Goal: Task Accomplishment & Management: Use online tool/utility

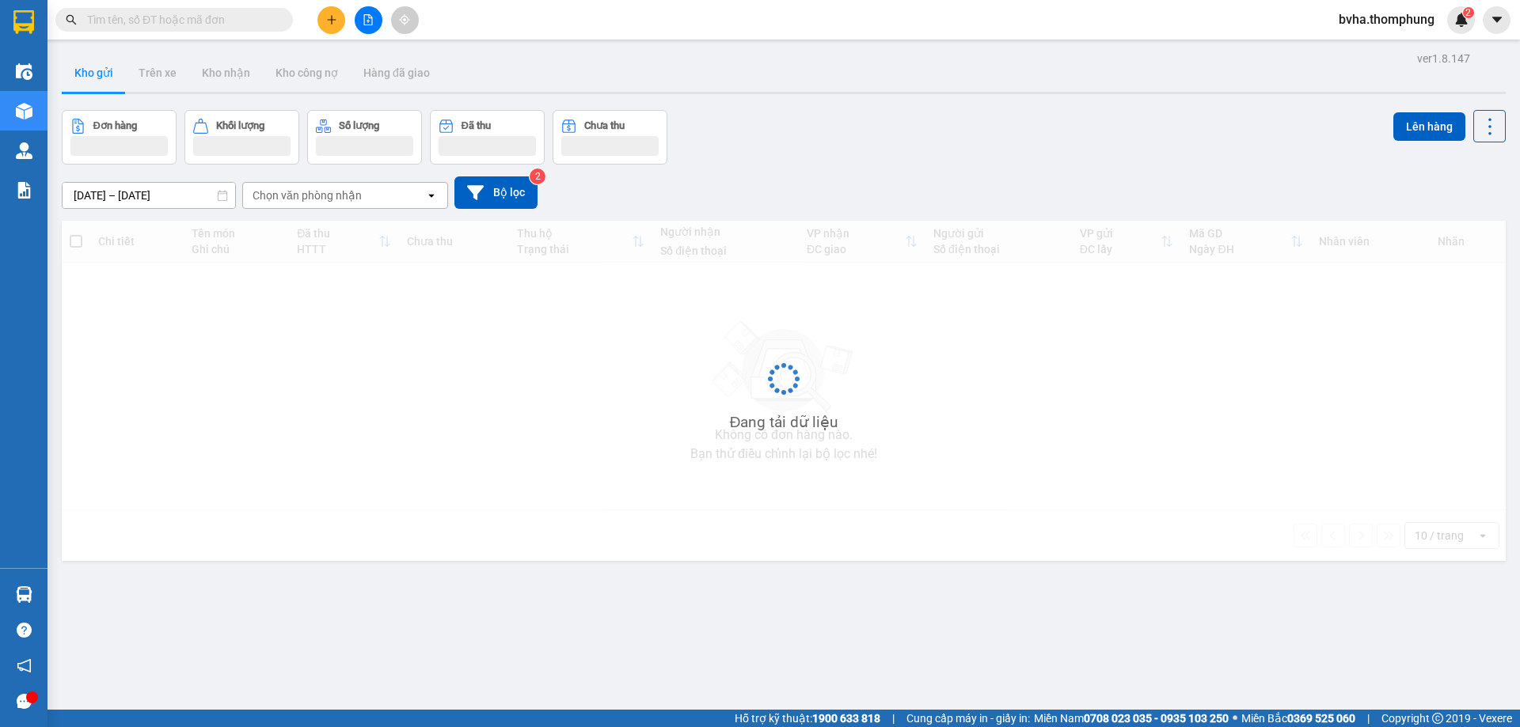
click at [212, 25] on input "text" at bounding box center [180, 19] width 187 height 17
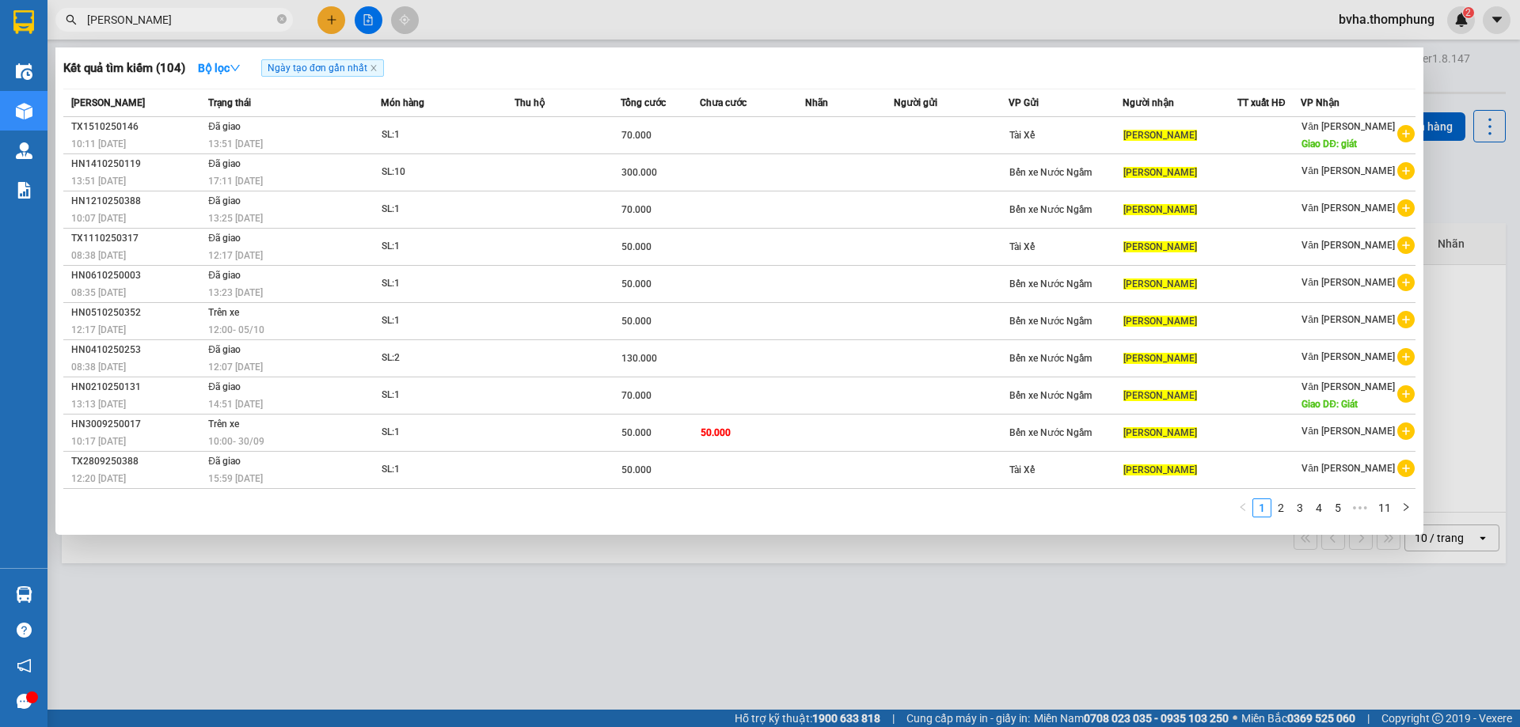
type input "[PERSON_NAME]"
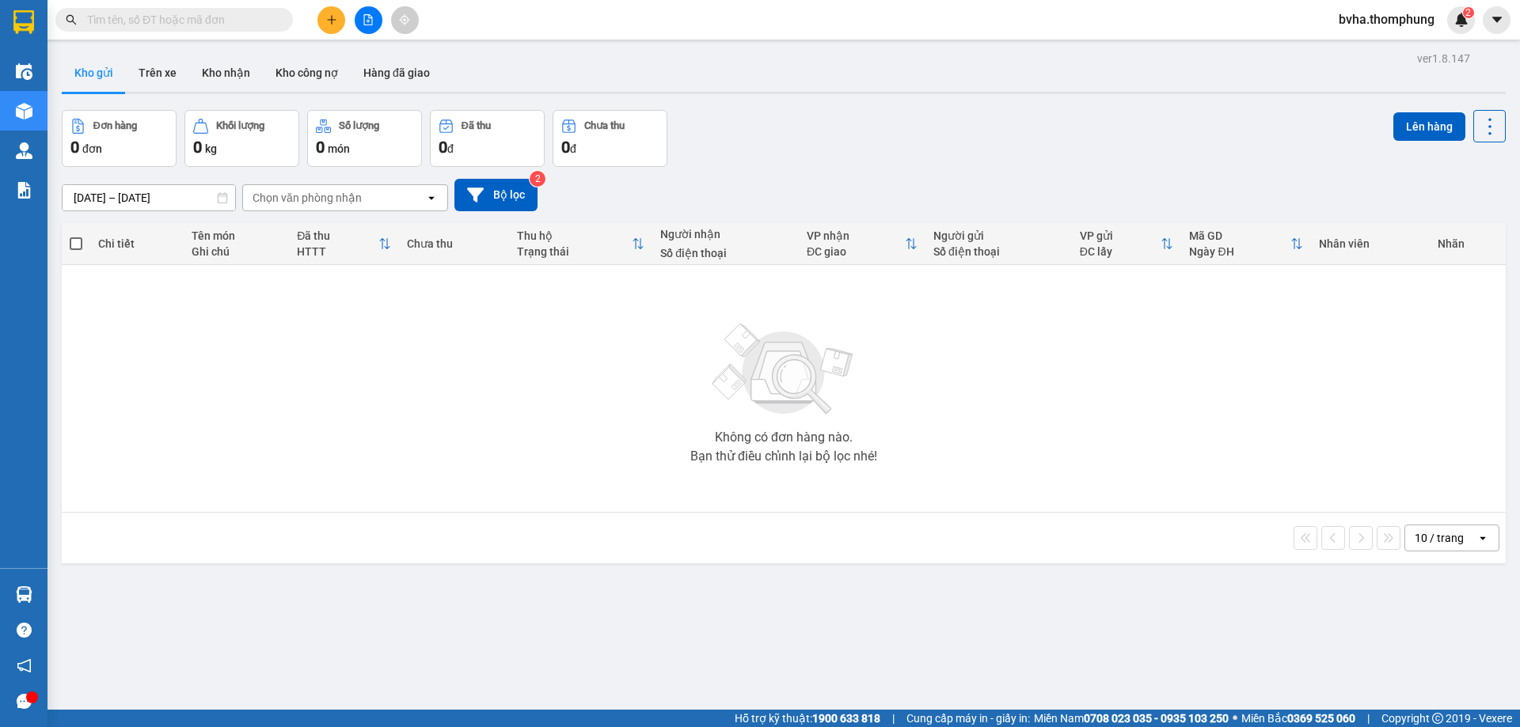
click at [185, 23] on input "text" at bounding box center [180, 19] width 187 height 17
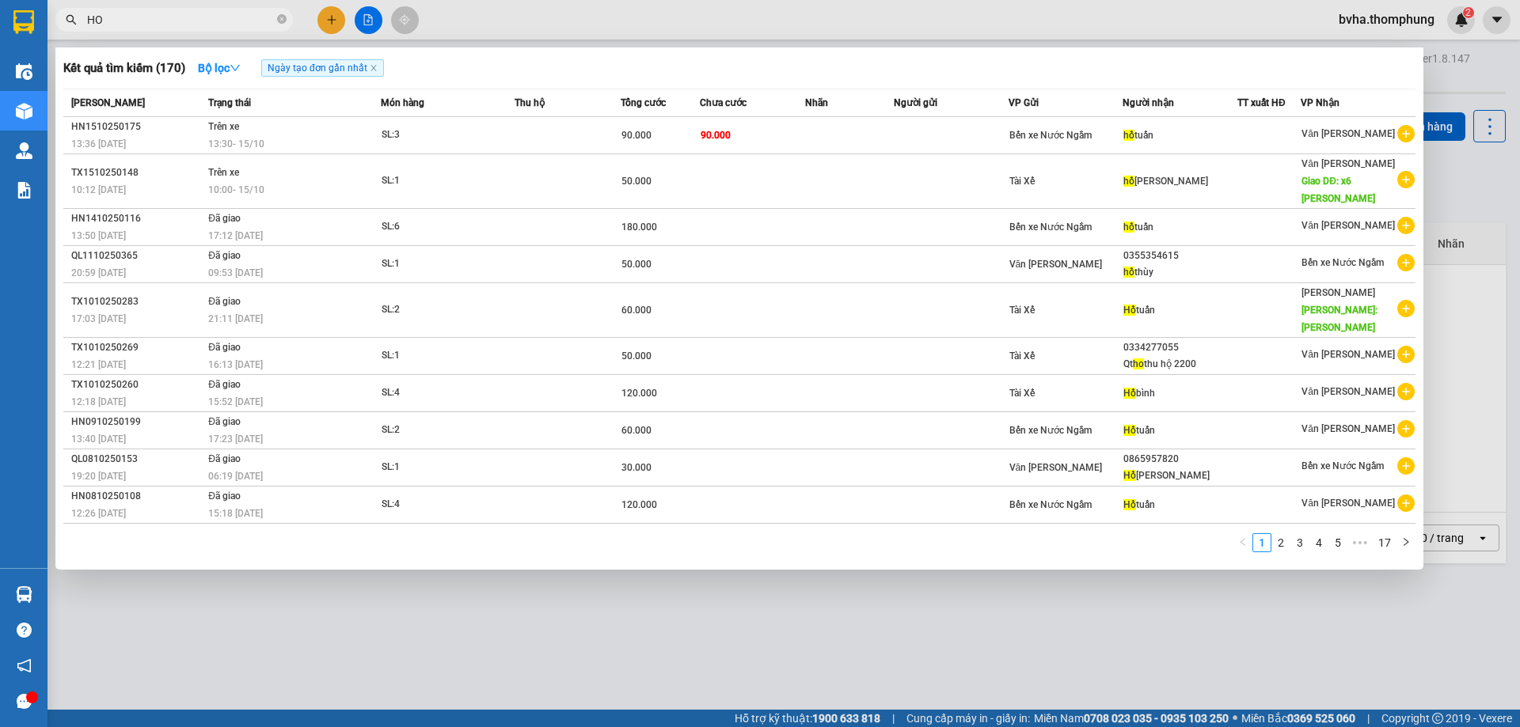
type input "H"
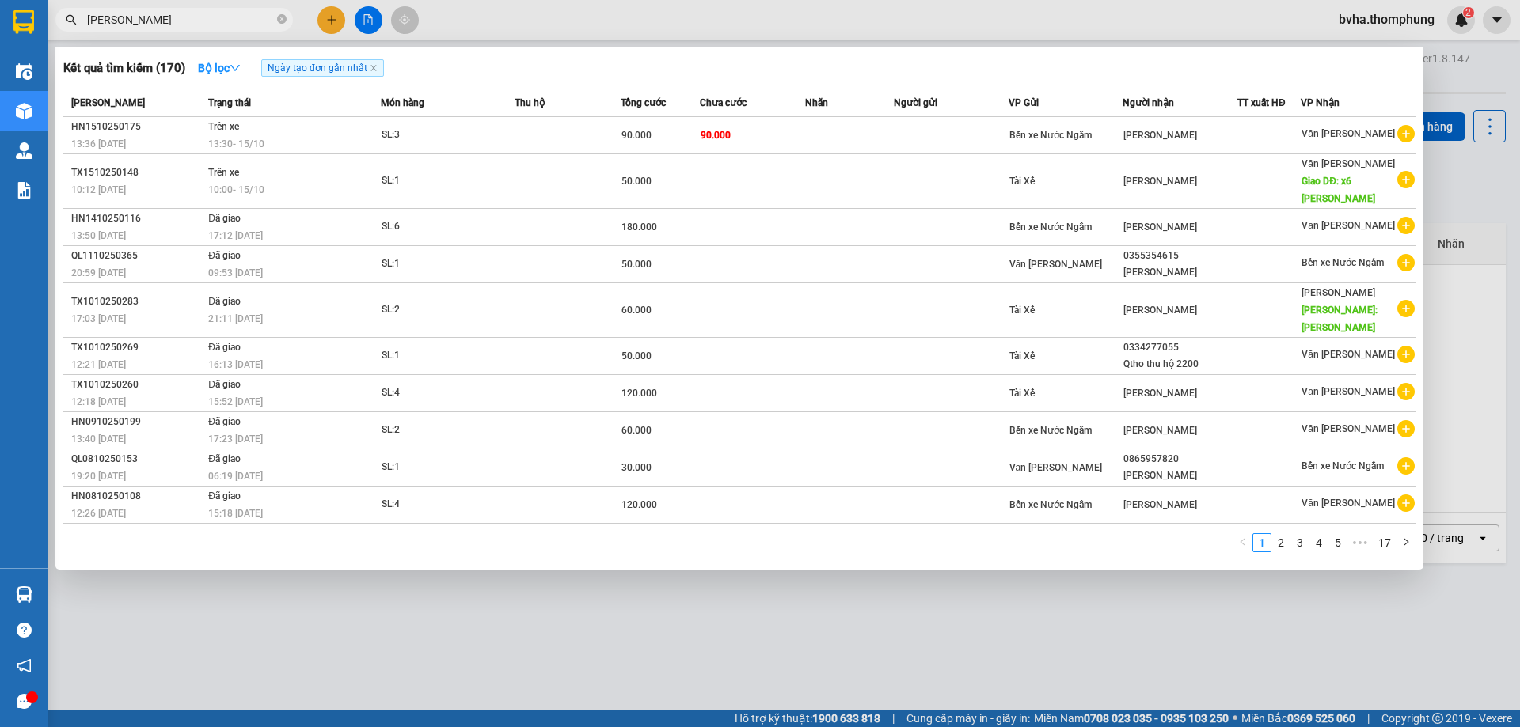
type input "[PERSON_NAME]"
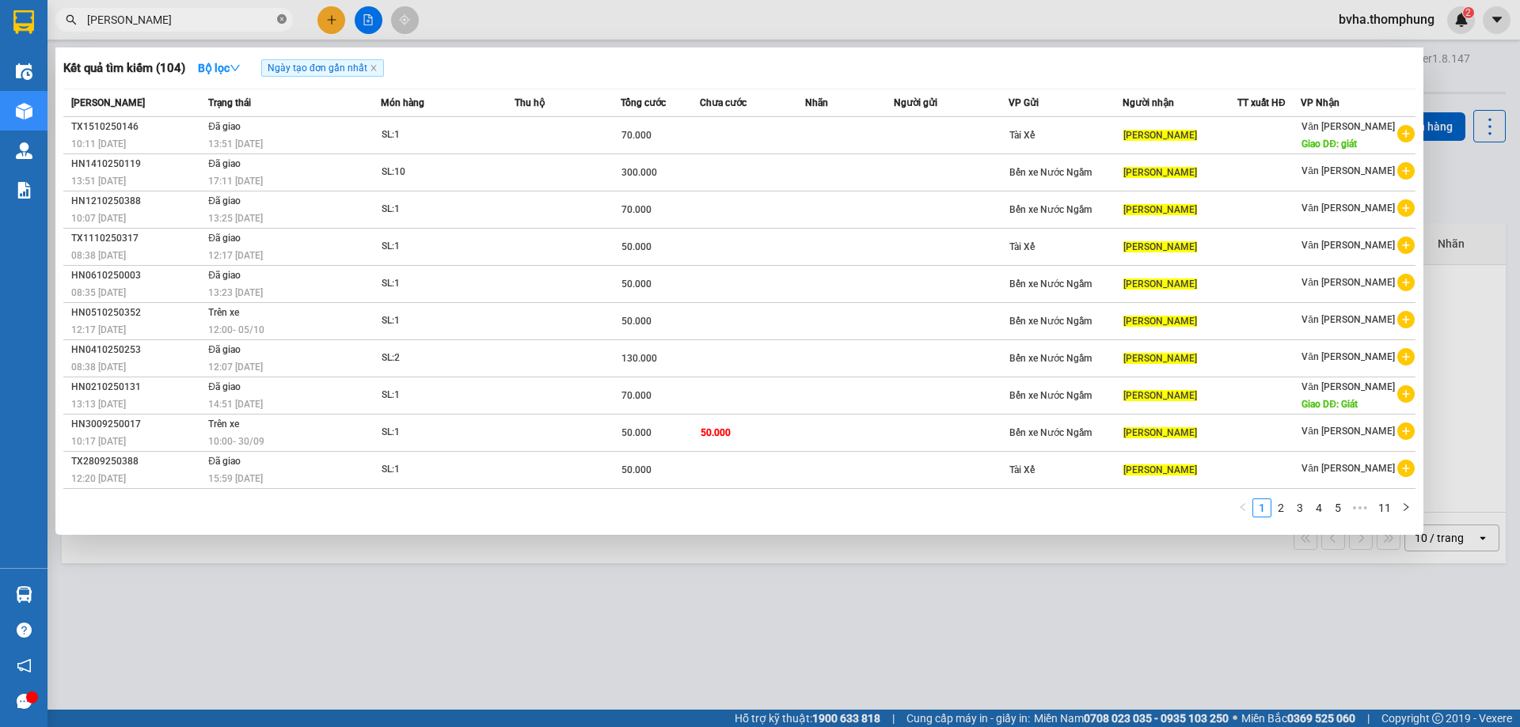
click at [283, 18] on icon "close-circle" at bounding box center [281, 18] width 9 height 9
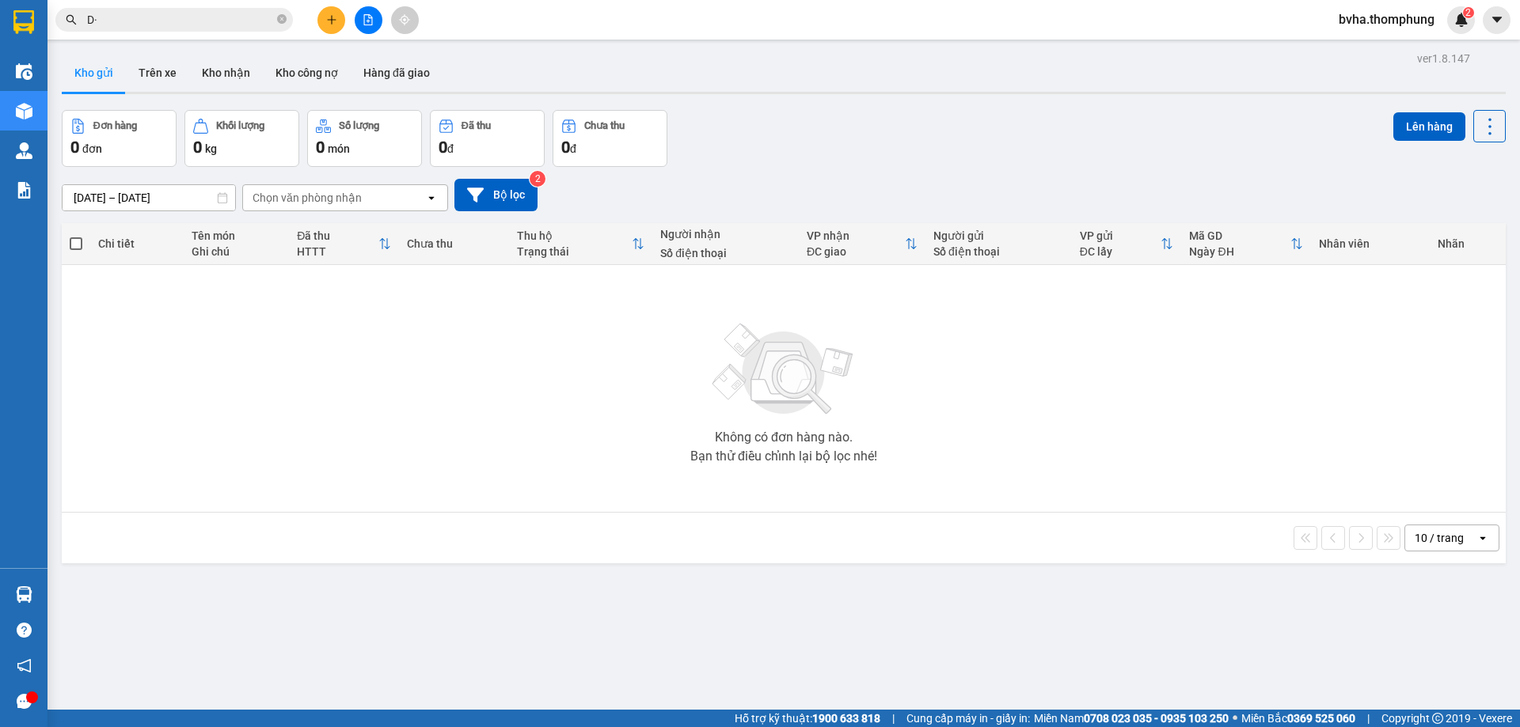
type input "D"
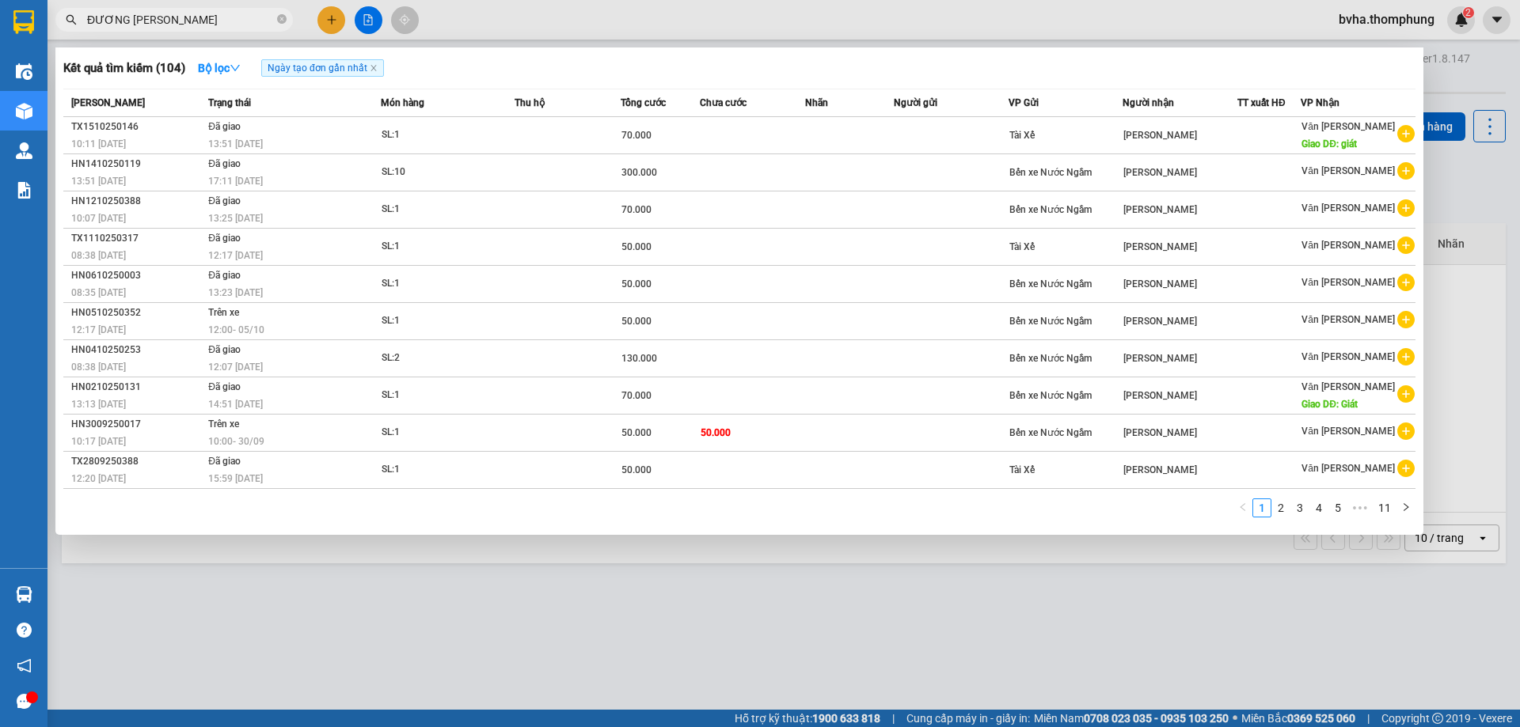
type input "ĐƯƠNG TRANG"
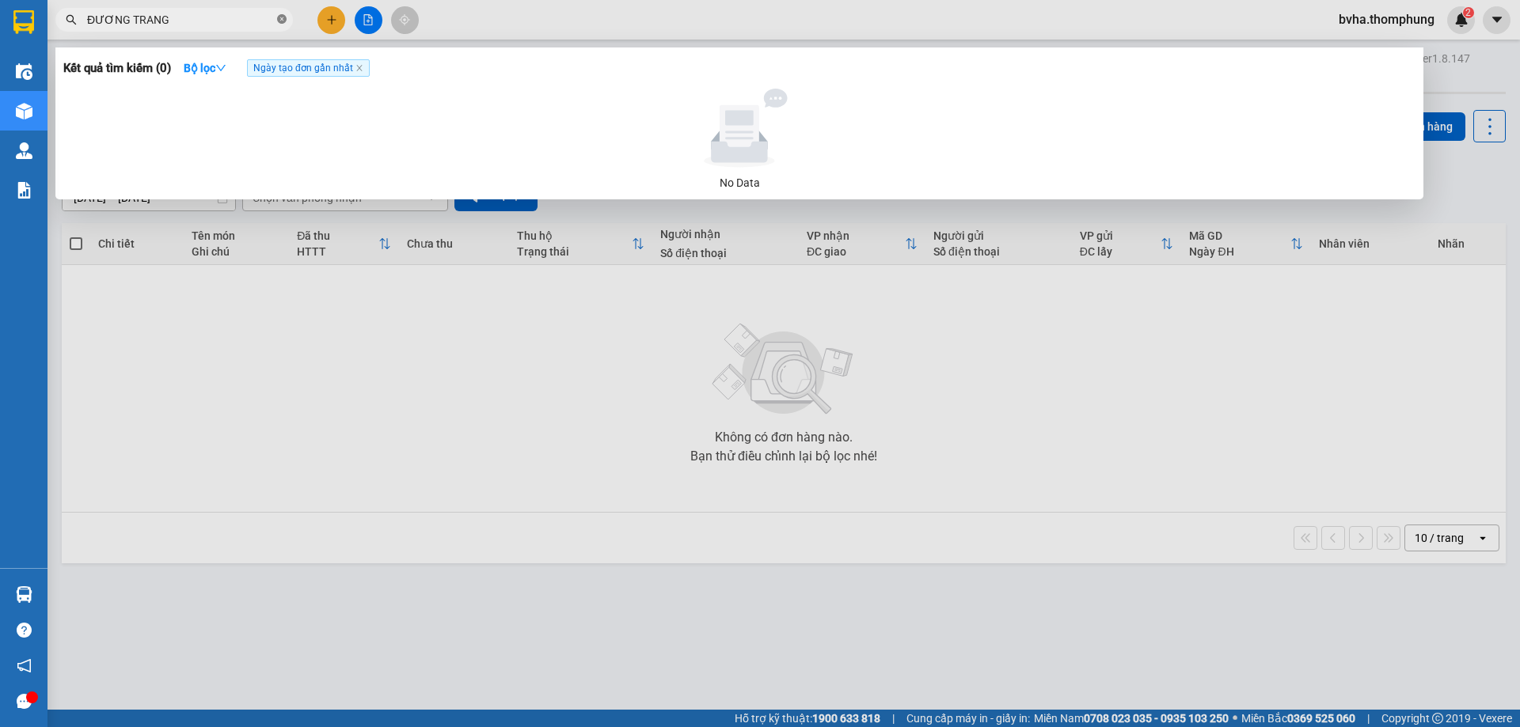
click at [278, 24] on icon "close-circle" at bounding box center [281, 18] width 9 height 9
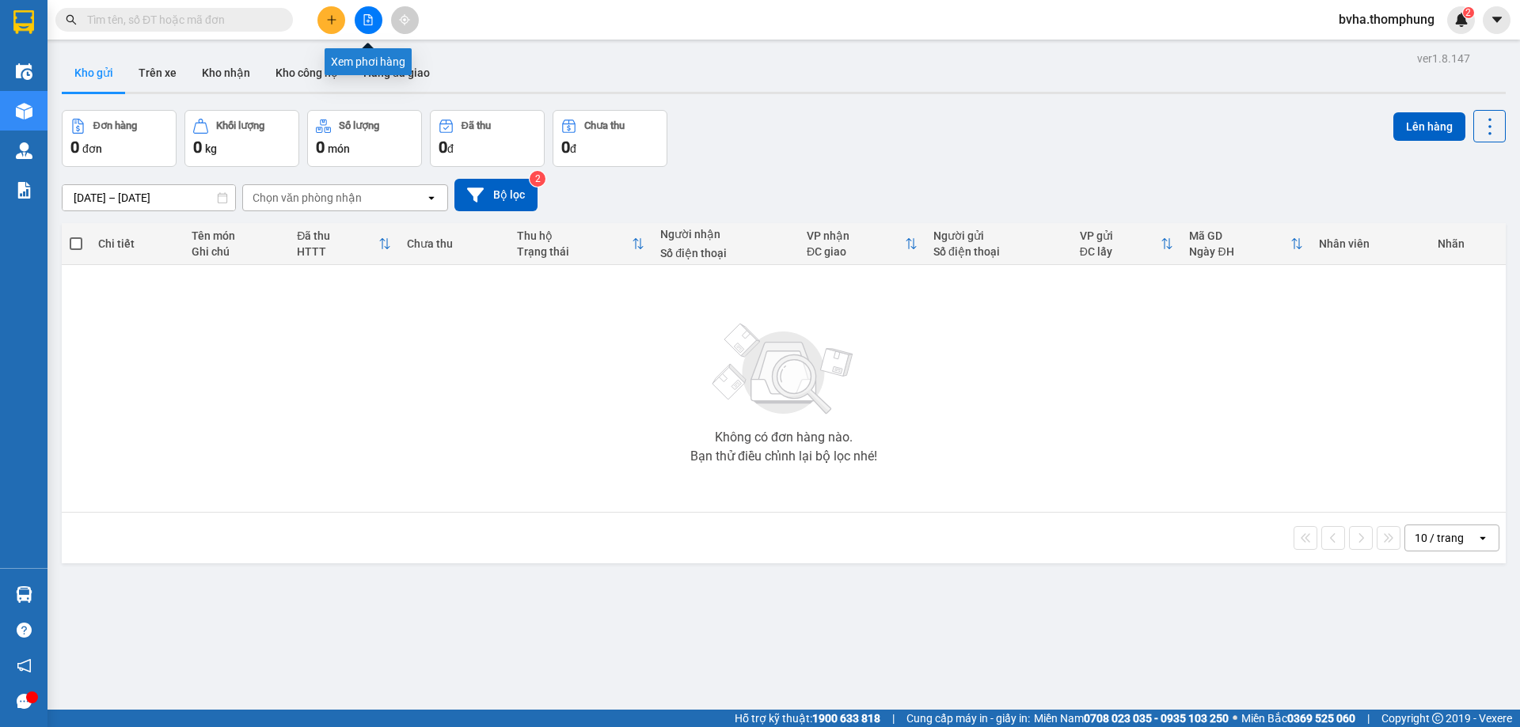
click at [371, 30] on button at bounding box center [369, 20] width 28 height 28
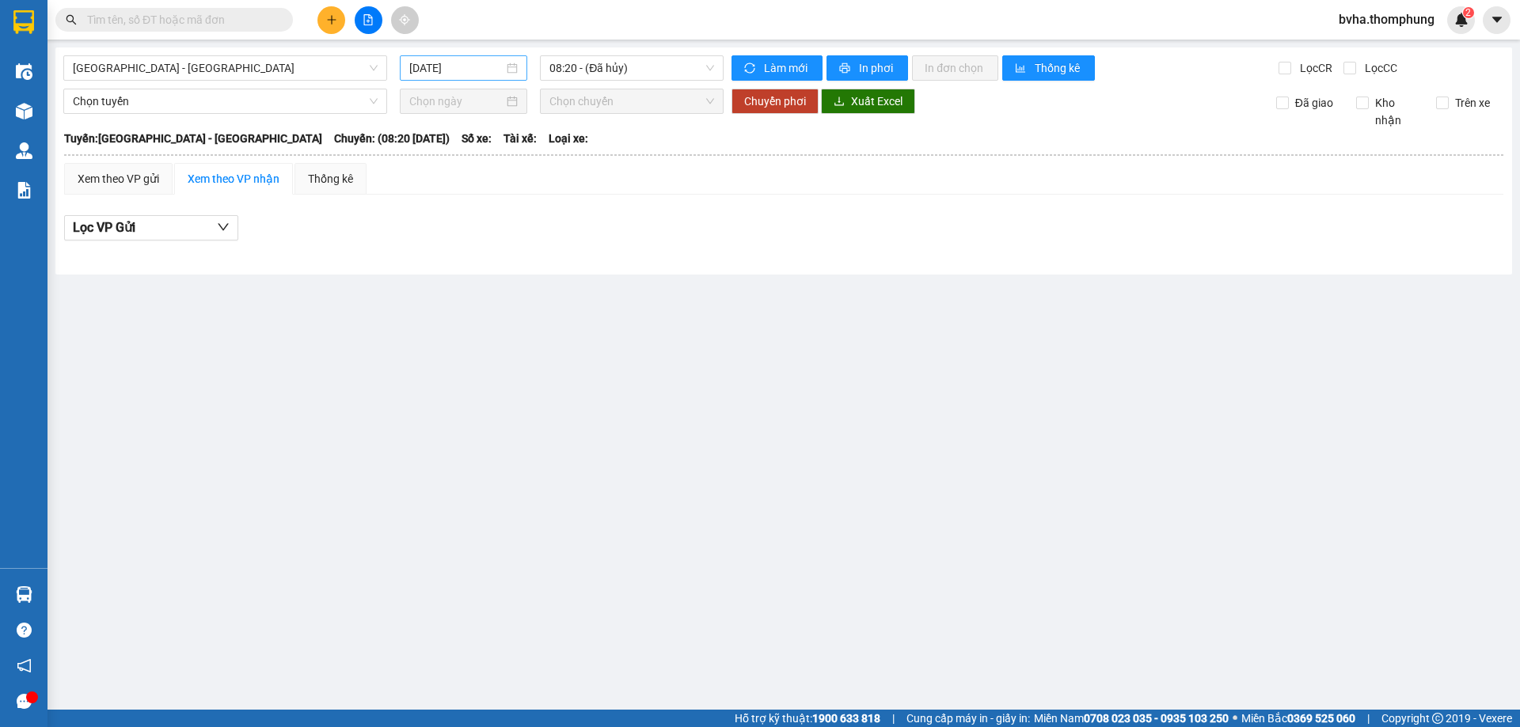
click at [478, 66] on input "15/10/2025" at bounding box center [456, 67] width 94 height 17
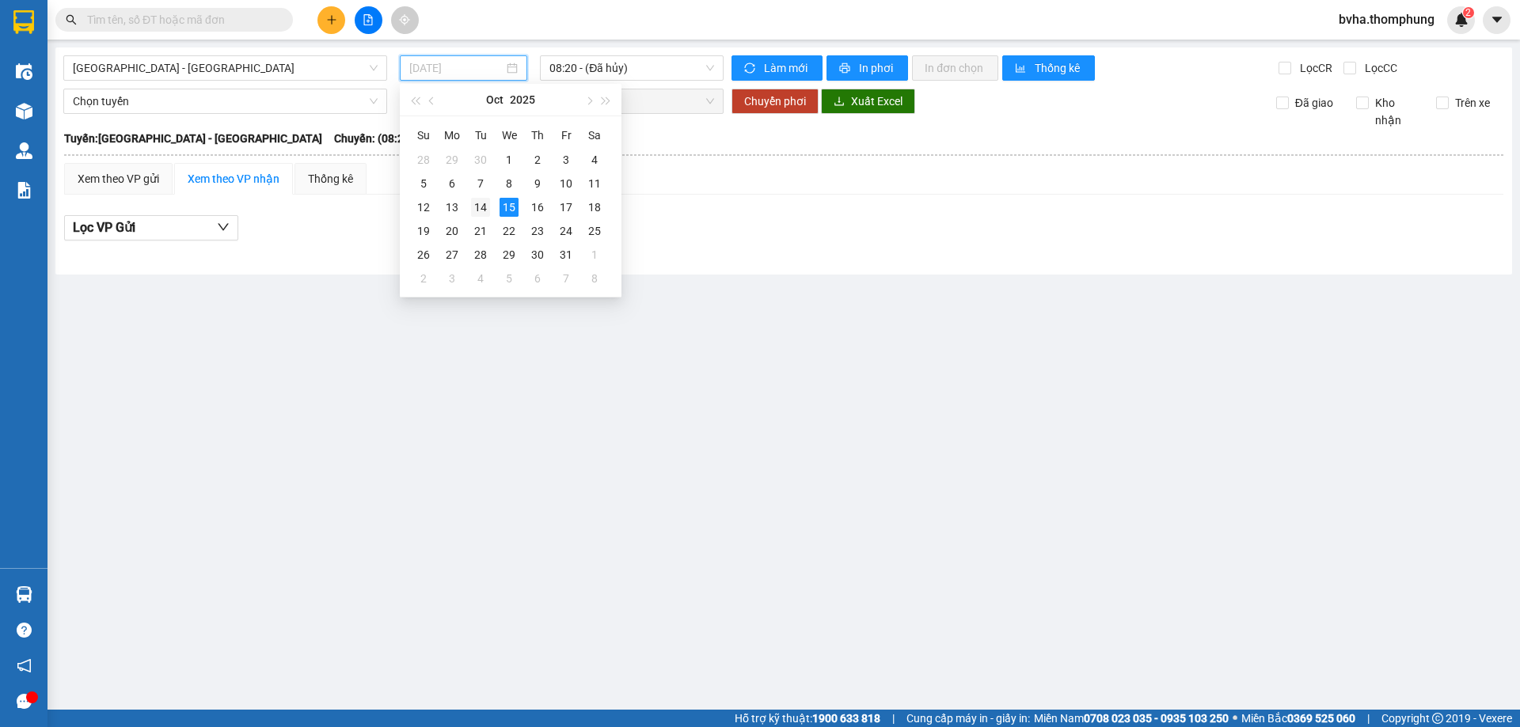
click at [486, 211] on div "14" at bounding box center [480, 207] width 19 height 19
type input "14/10/2025"
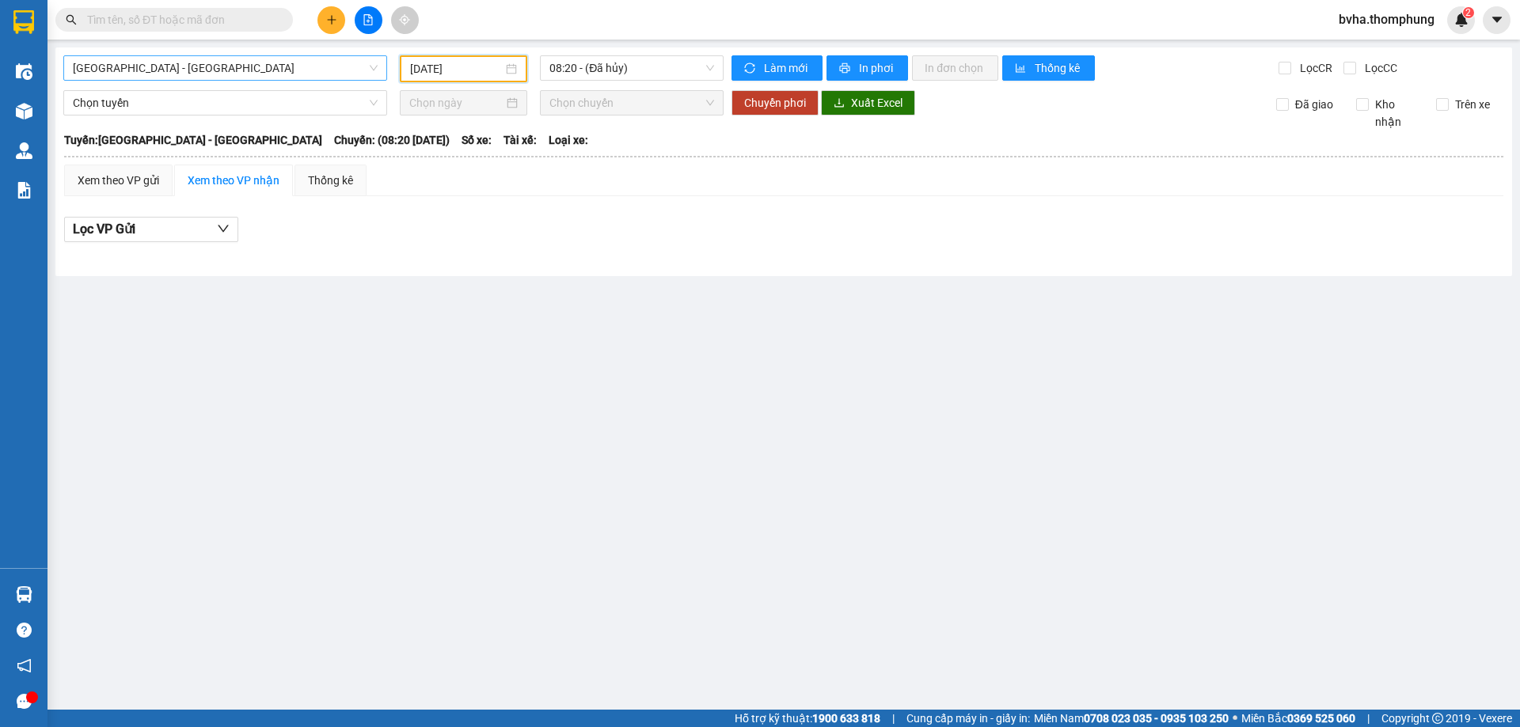
click at [215, 69] on span "Hà Nội - Nghệ An" at bounding box center [225, 68] width 305 height 24
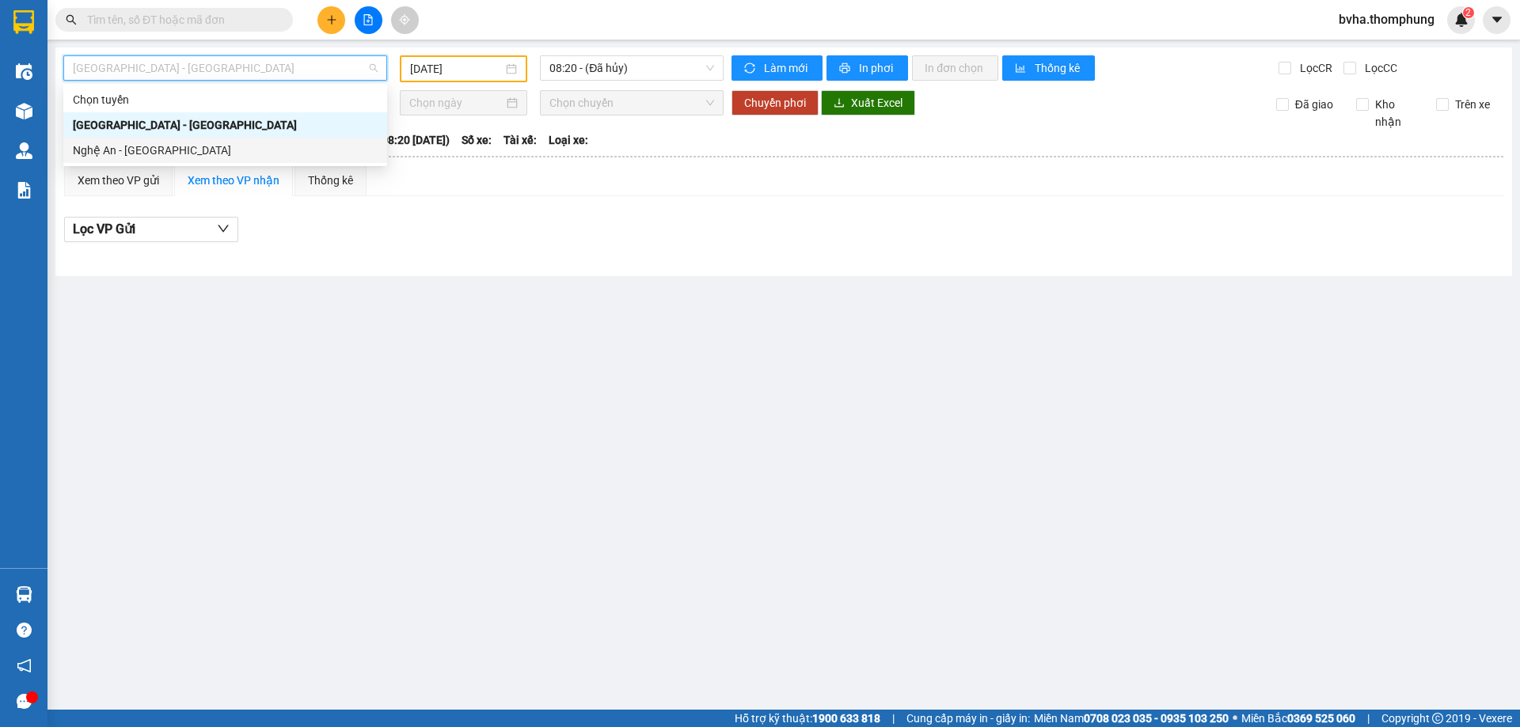
click at [188, 150] on div "Nghệ An - Hà Nội" at bounding box center [225, 150] width 305 height 17
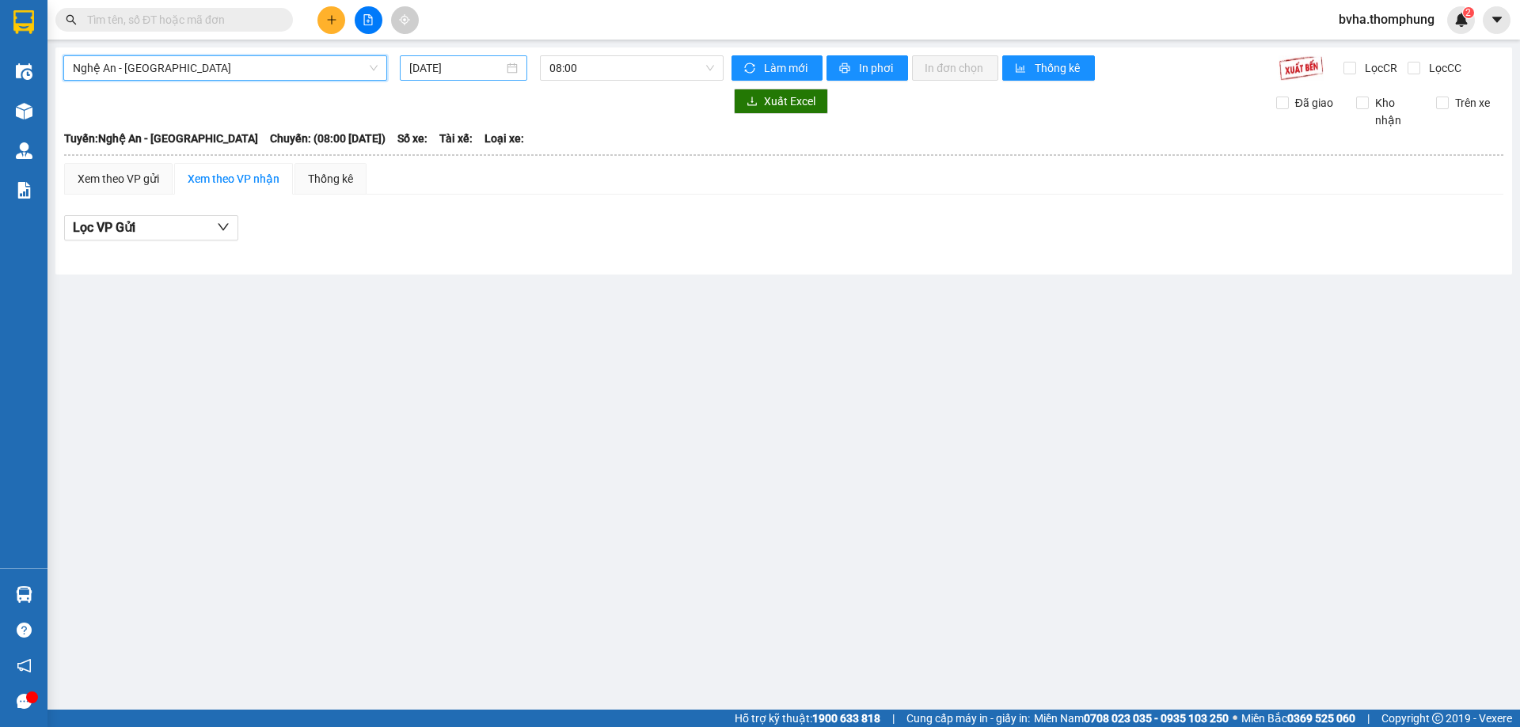
click at [445, 70] on input "15/10/2025" at bounding box center [456, 67] width 94 height 17
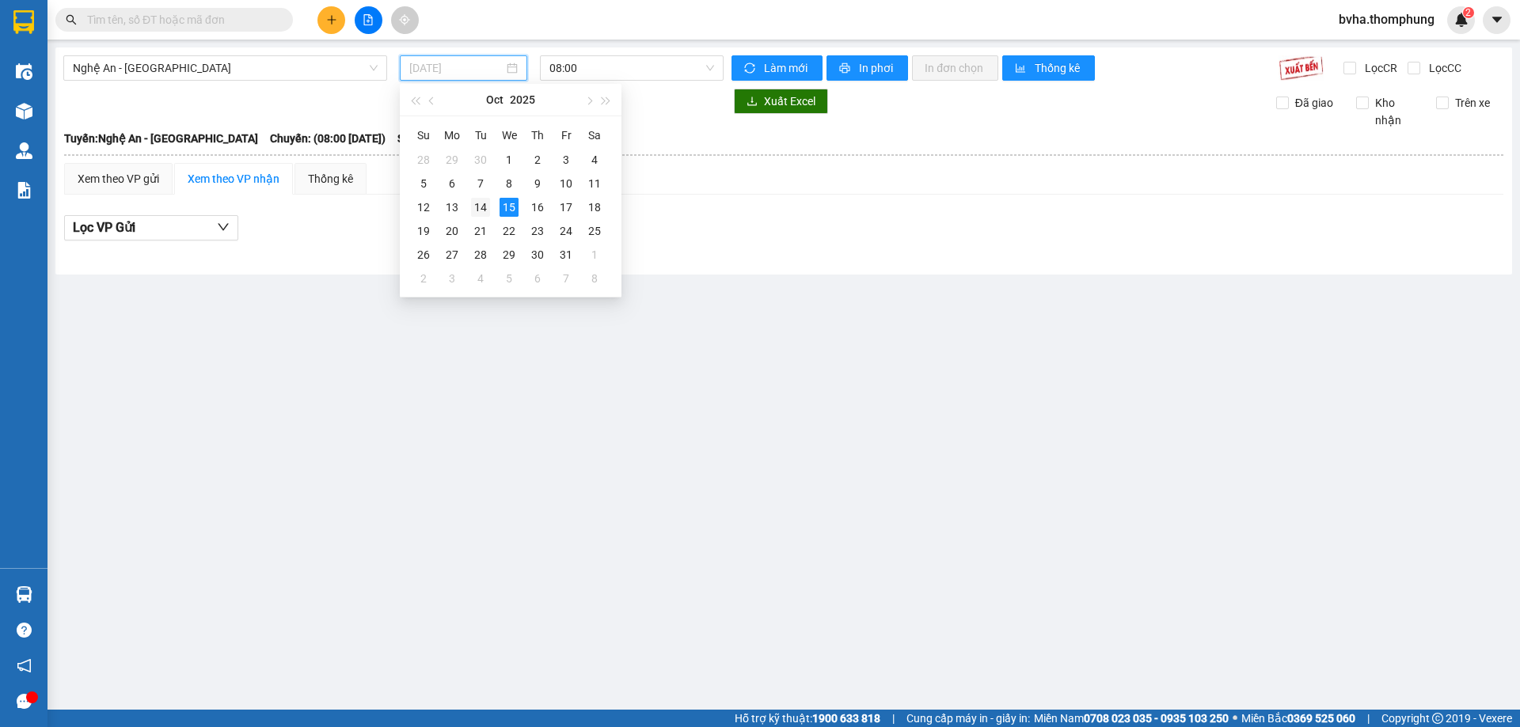
click at [483, 208] on div "14" at bounding box center [480, 207] width 19 height 19
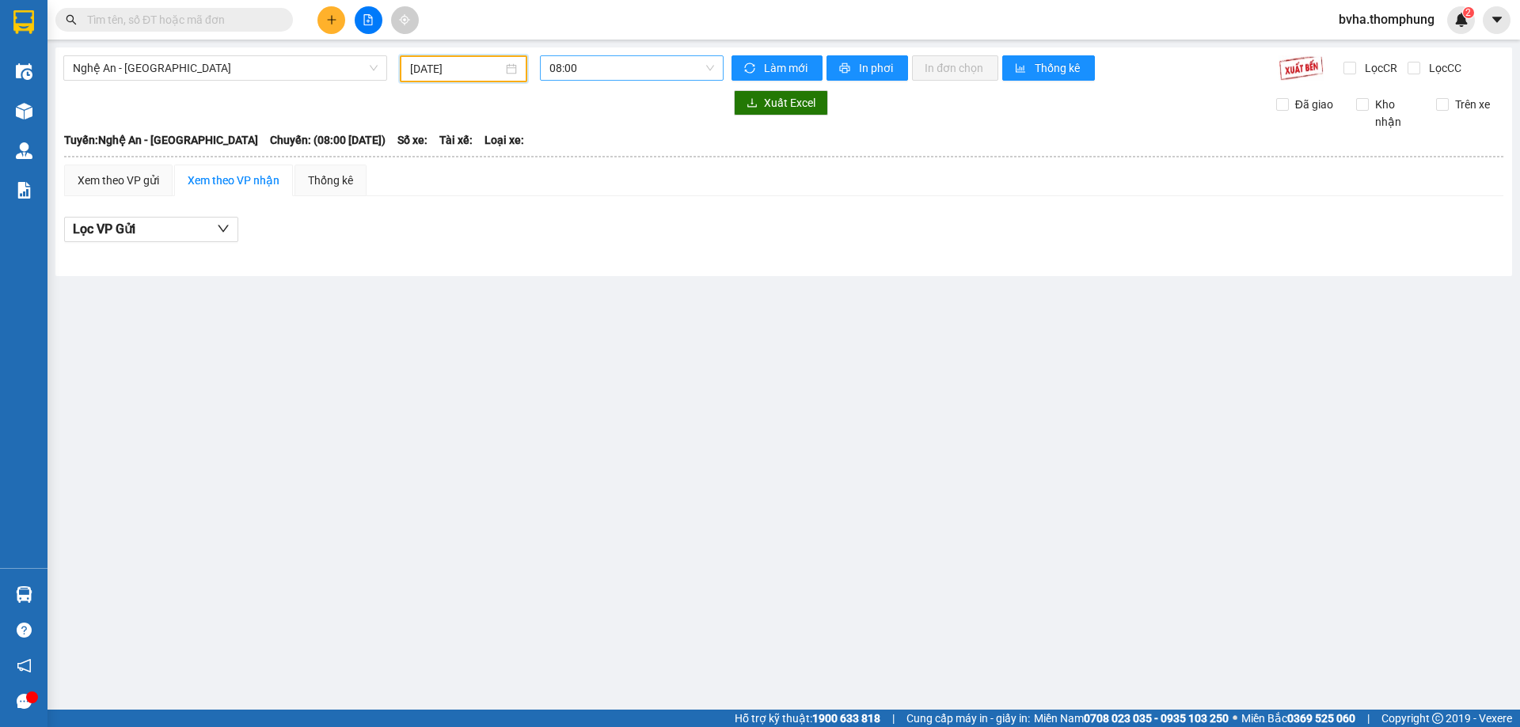
click at [637, 73] on span "08:00" at bounding box center [631, 68] width 165 height 24
click at [586, 251] on div "22:00" at bounding box center [610, 251] width 123 height 17
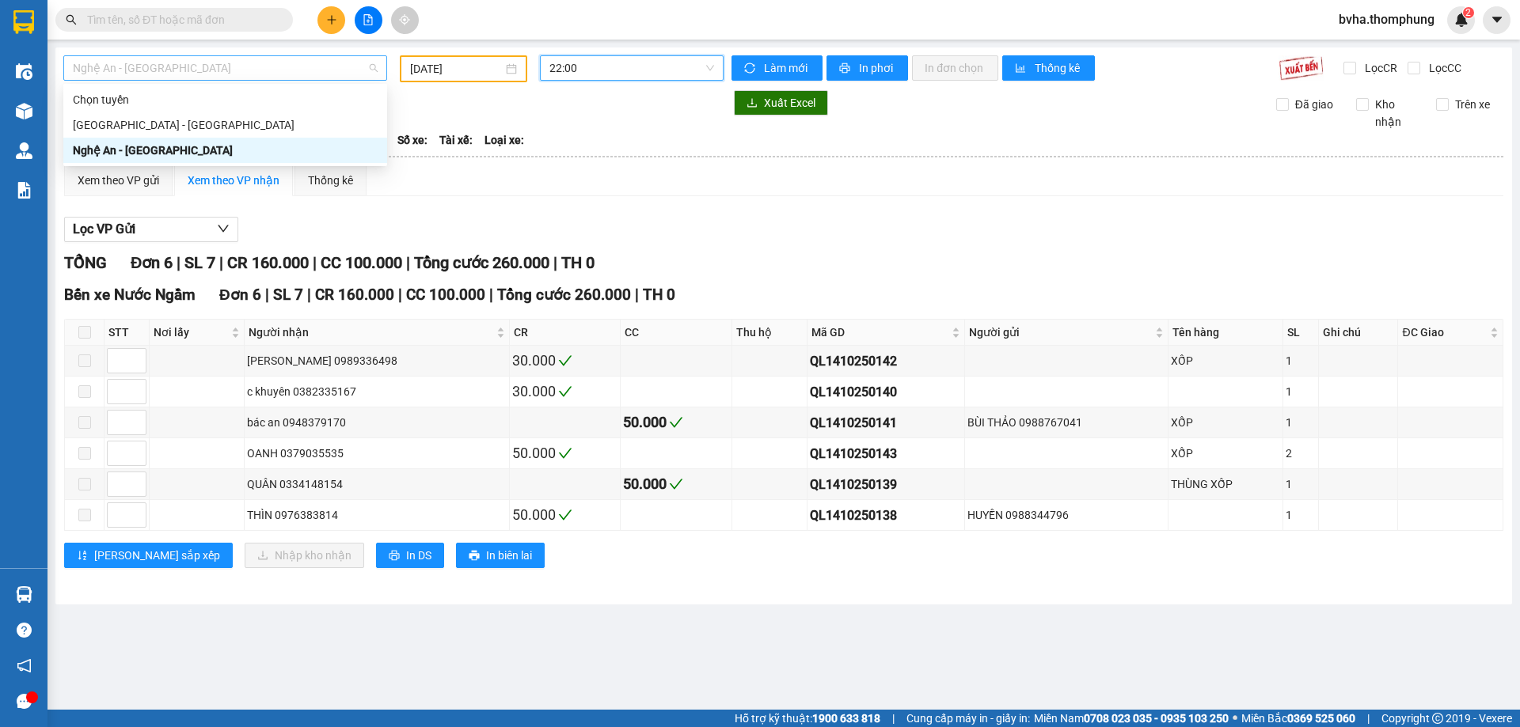
click at [160, 74] on span "Nghệ An - Hà Nội" at bounding box center [225, 68] width 305 height 24
click at [469, 72] on input "14/10/2025" at bounding box center [456, 68] width 93 height 17
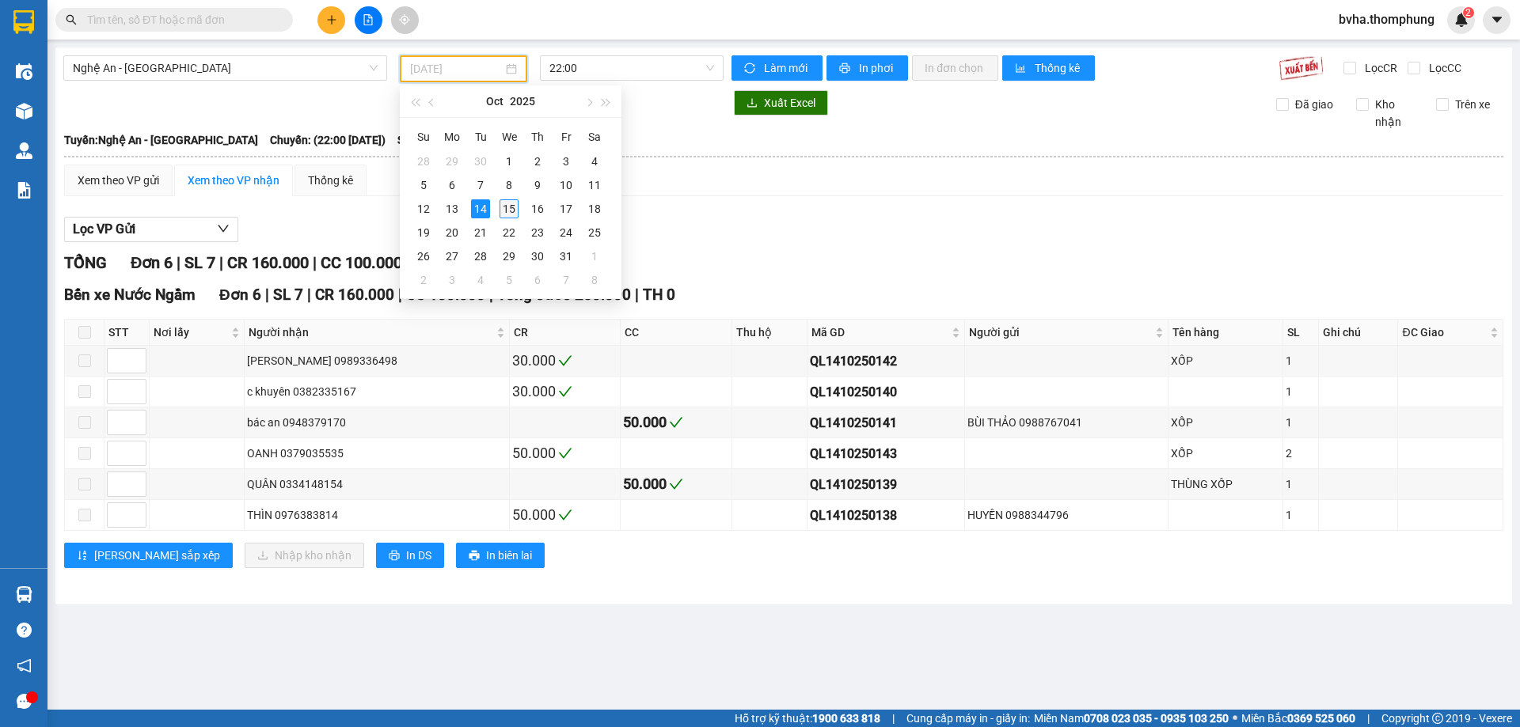
click at [506, 210] on div "15" at bounding box center [508, 208] width 19 height 19
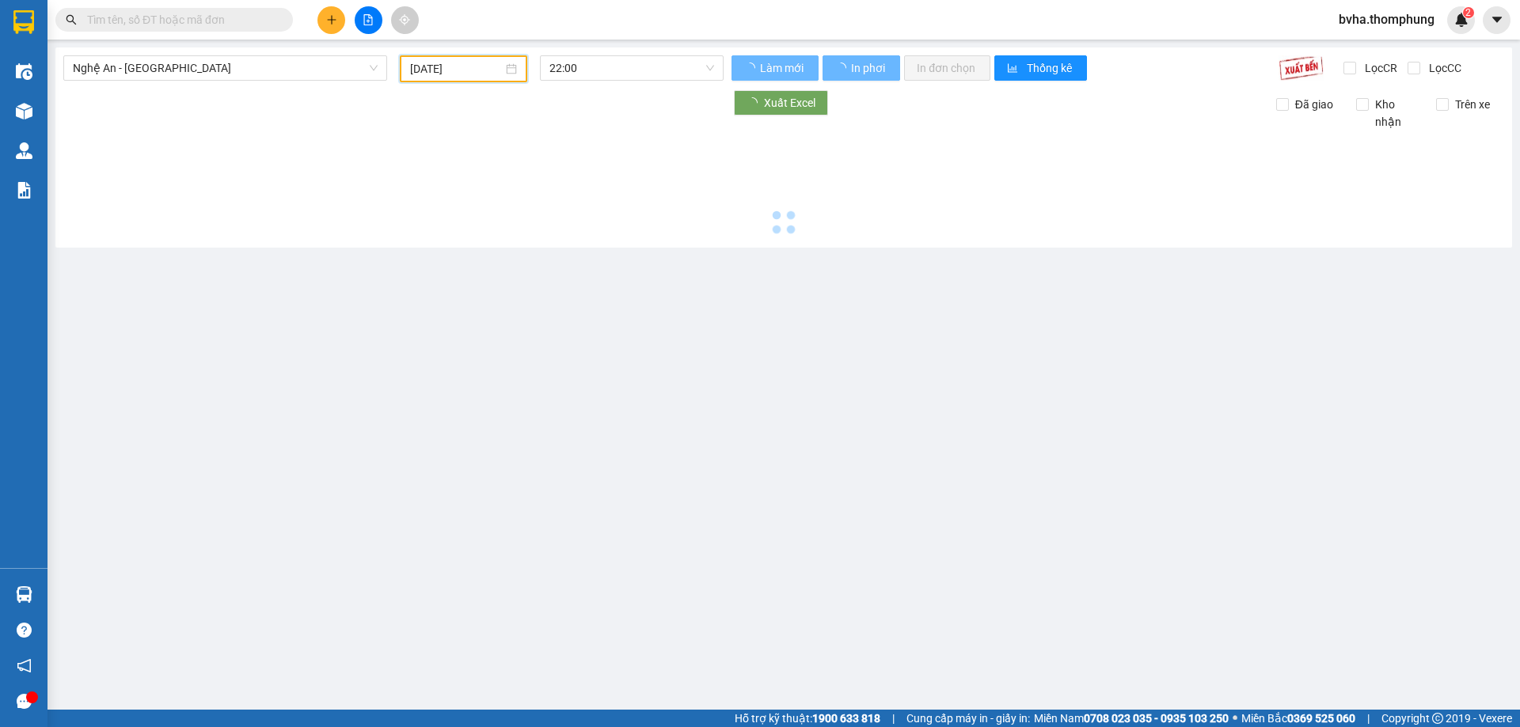
type input "15/10/2025"
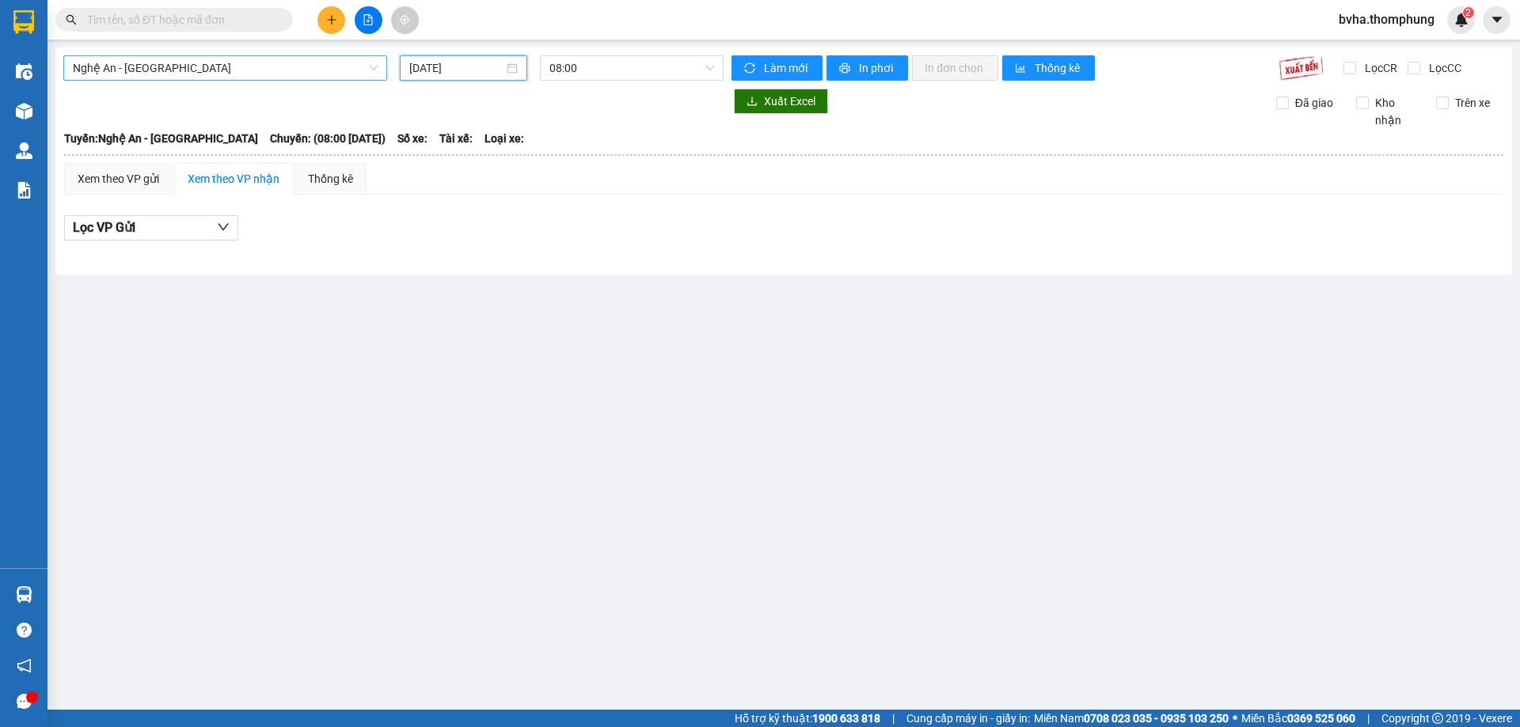
click at [224, 70] on span "Nghệ An - Hà Nội" at bounding box center [225, 68] width 305 height 24
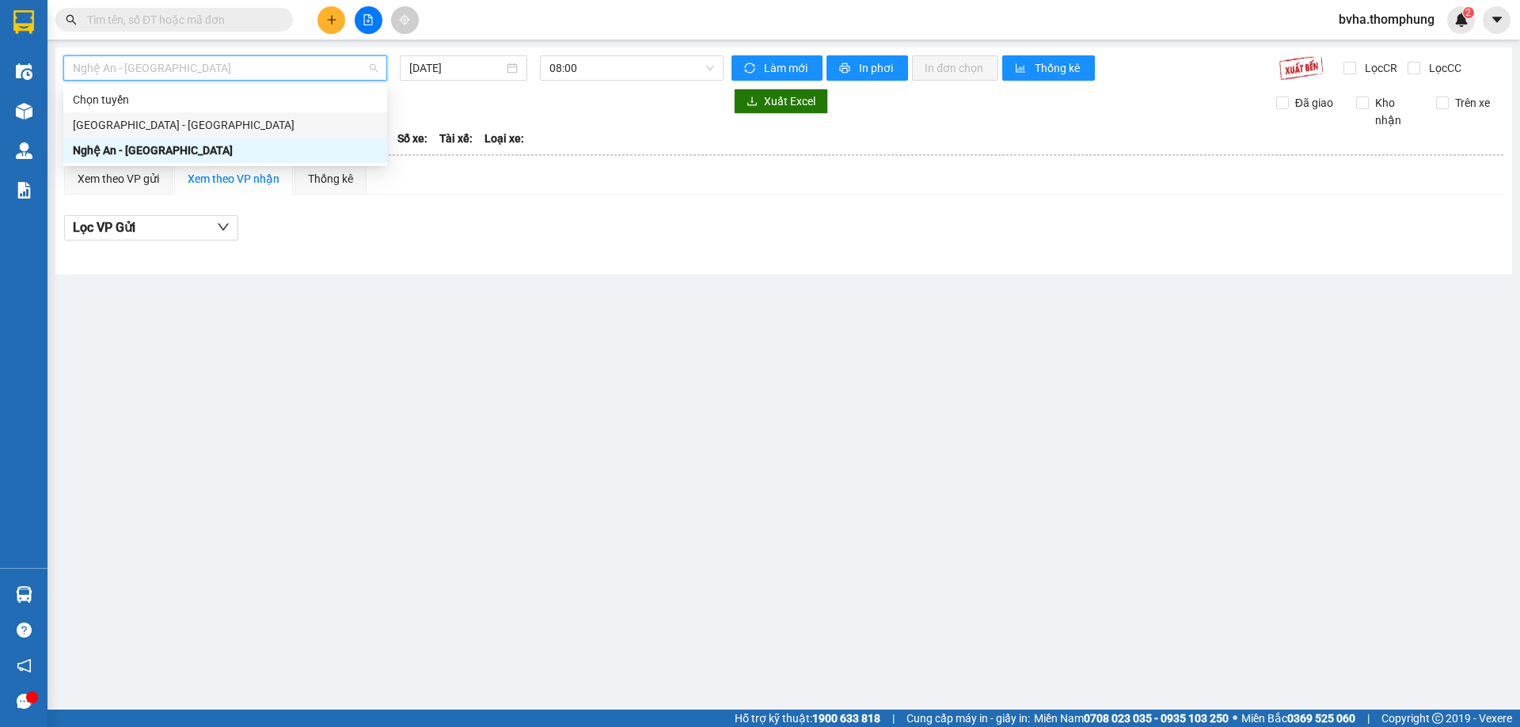
click at [142, 120] on div "Hà Nội - Nghệ An" at bounding box center [225, 124] width 305 height 17
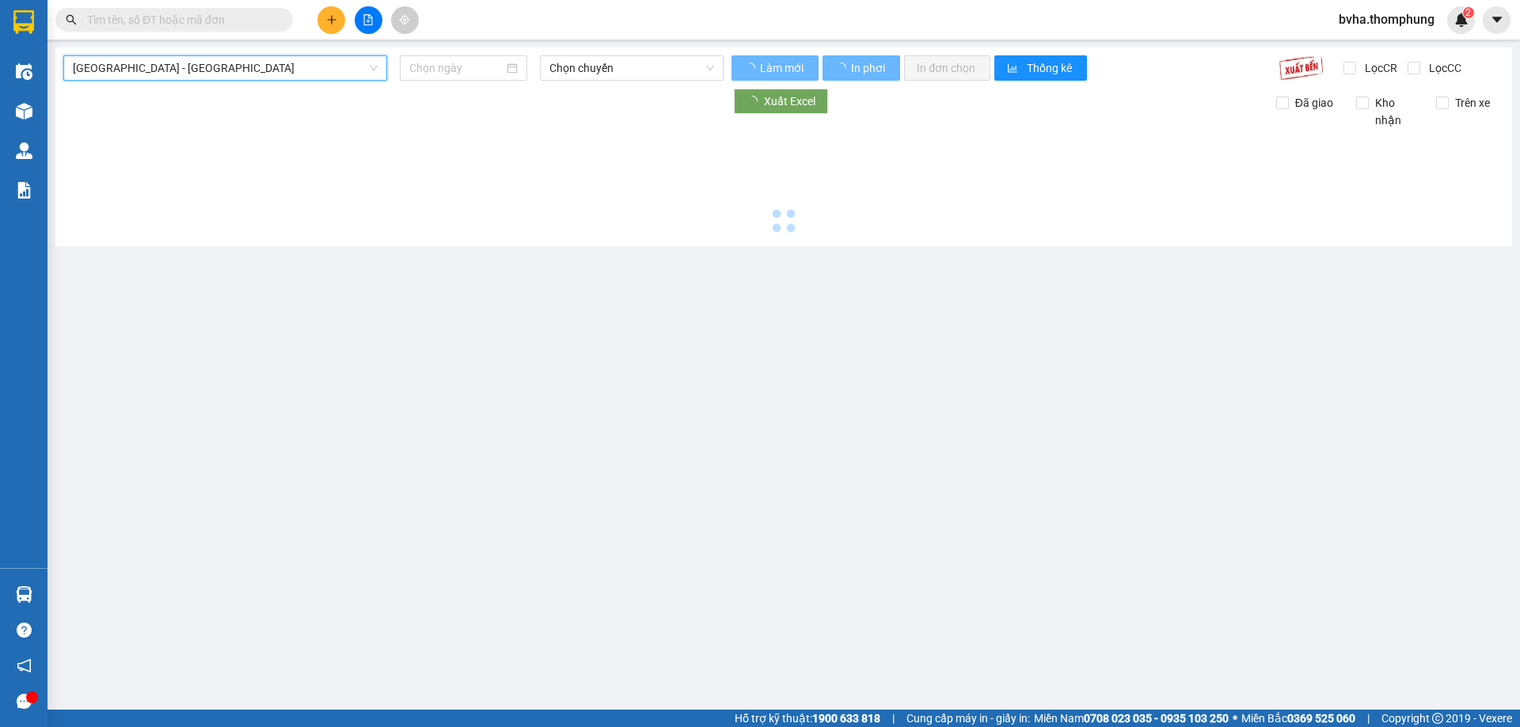
type input "15/10/2025"
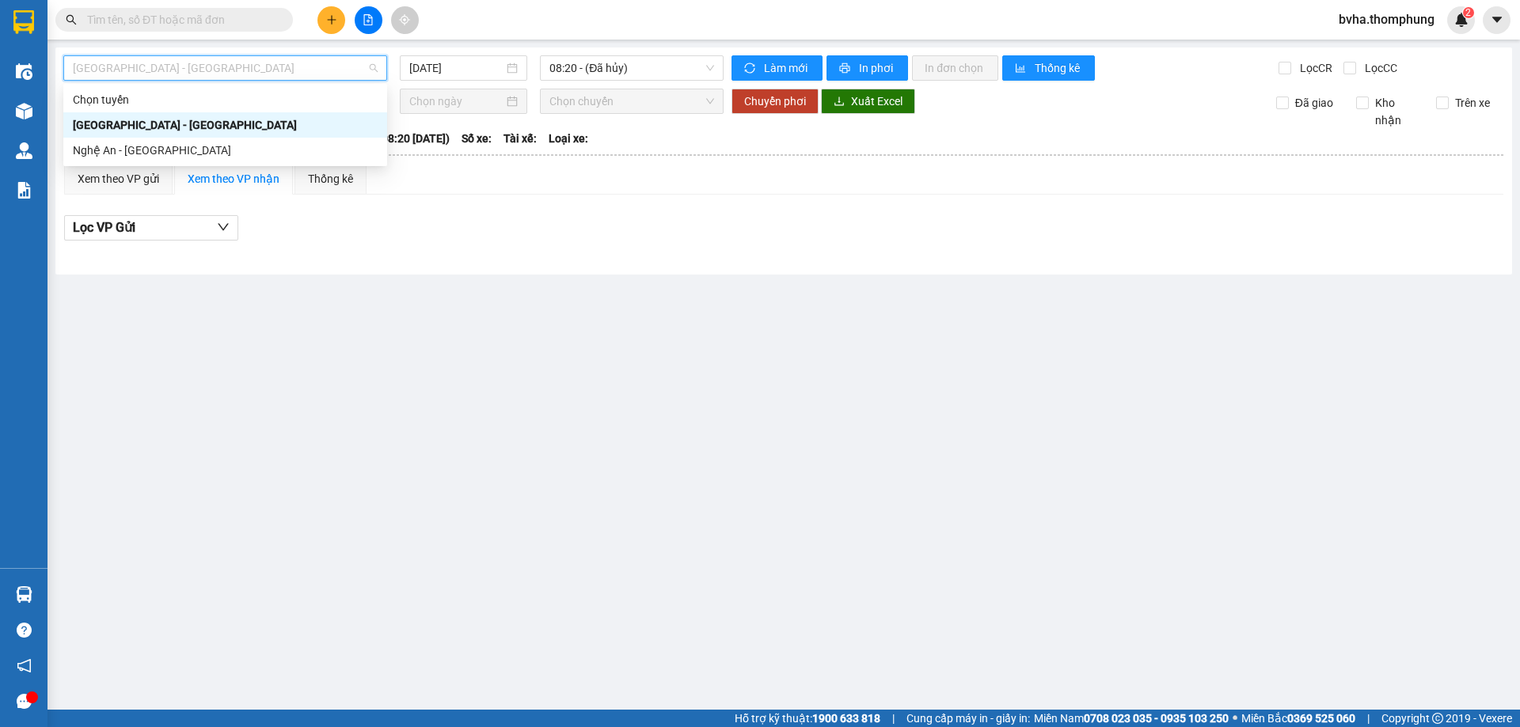
click at [234, 67] on span "Hà Nội - Nghệ An" at bounding box center [225, 68] width 305 height 24
